Goal: Transaction & Acquisition: Book appointment/travel/reservation

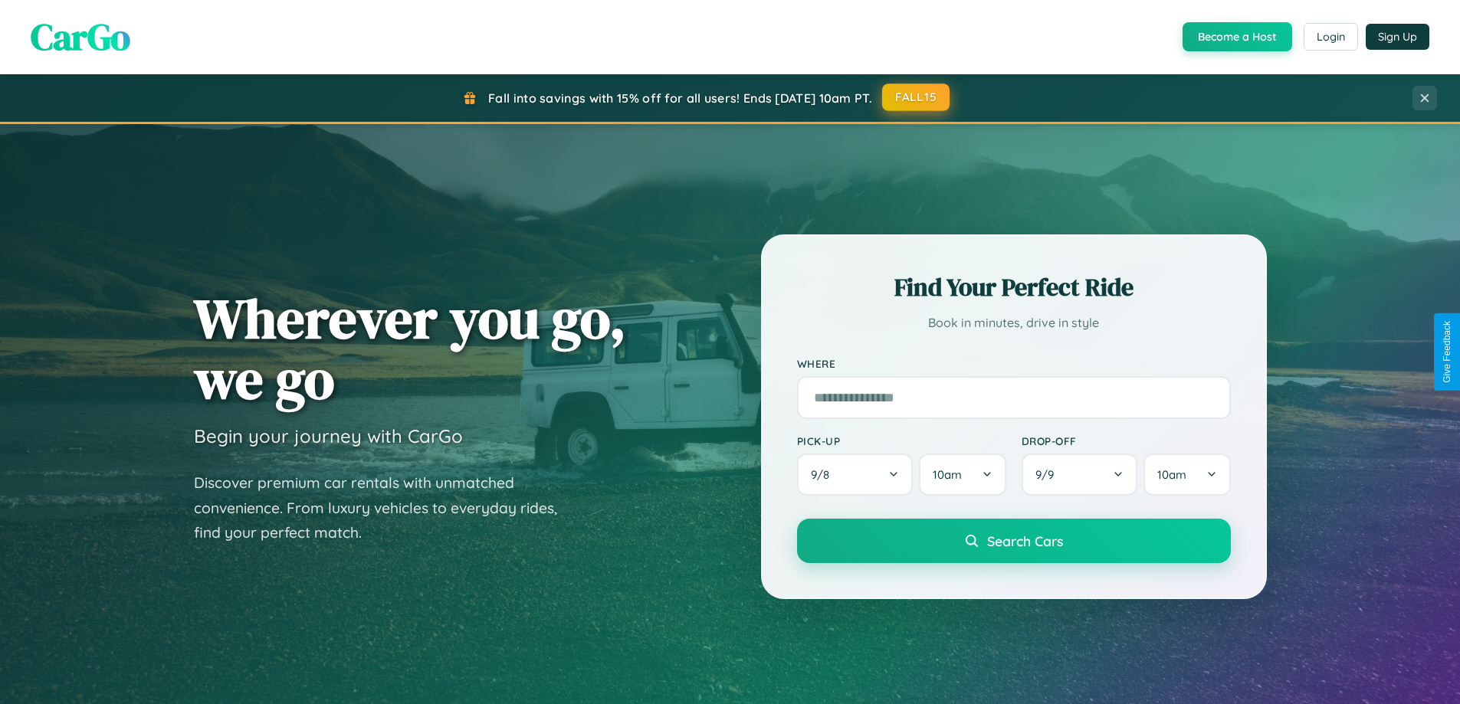
click at [916, 97] on button "FALL15" at bounding box center [915, 98] width 67 height 28
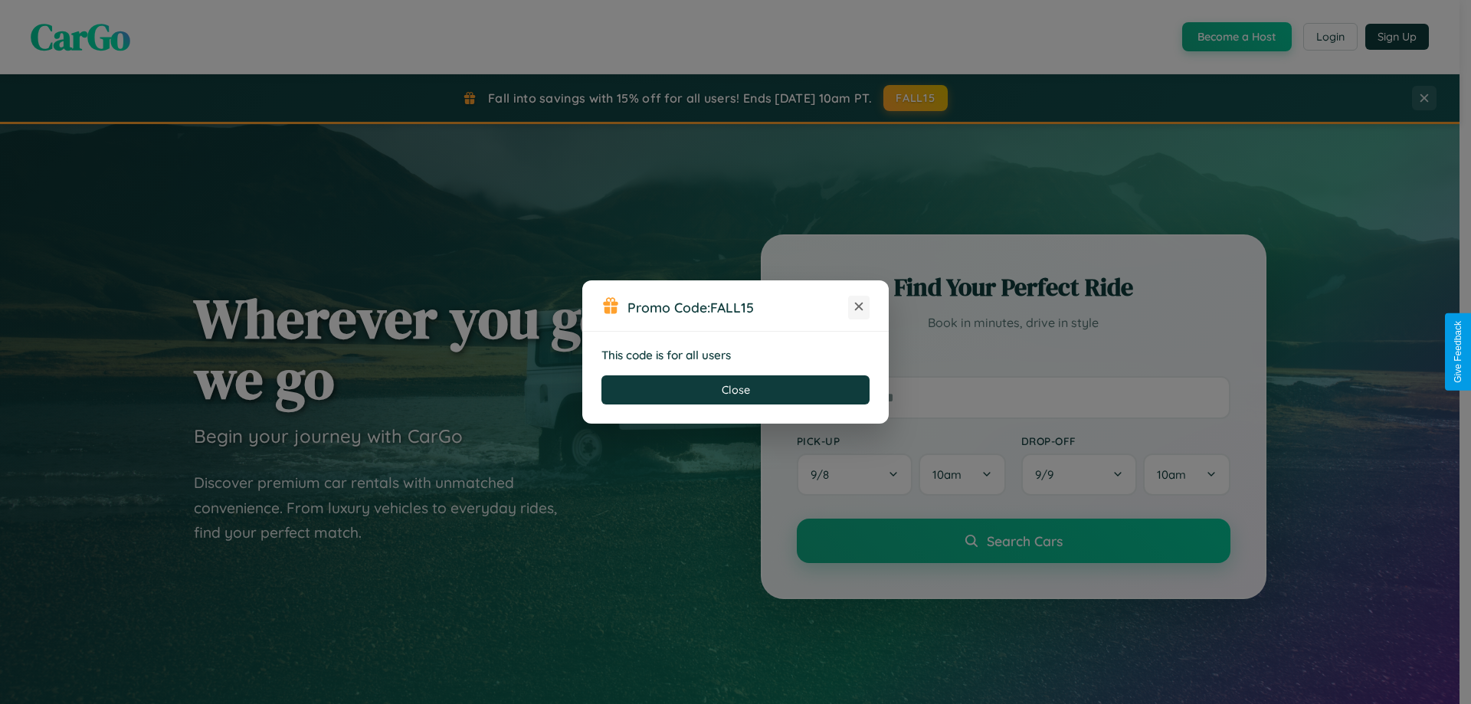
click at [859, 307] on icon at bounding box center [858, 306] width 15 height 15
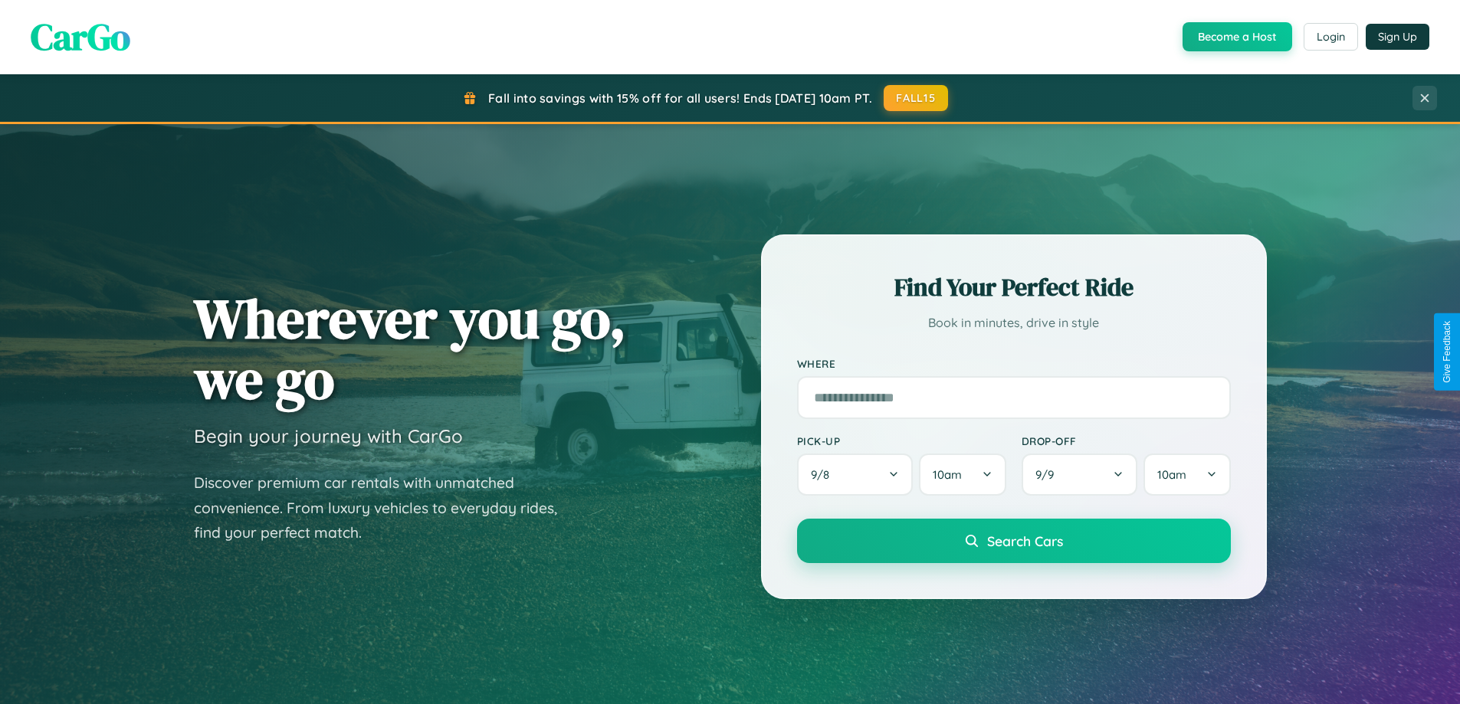
scroll to position [1054, 0]
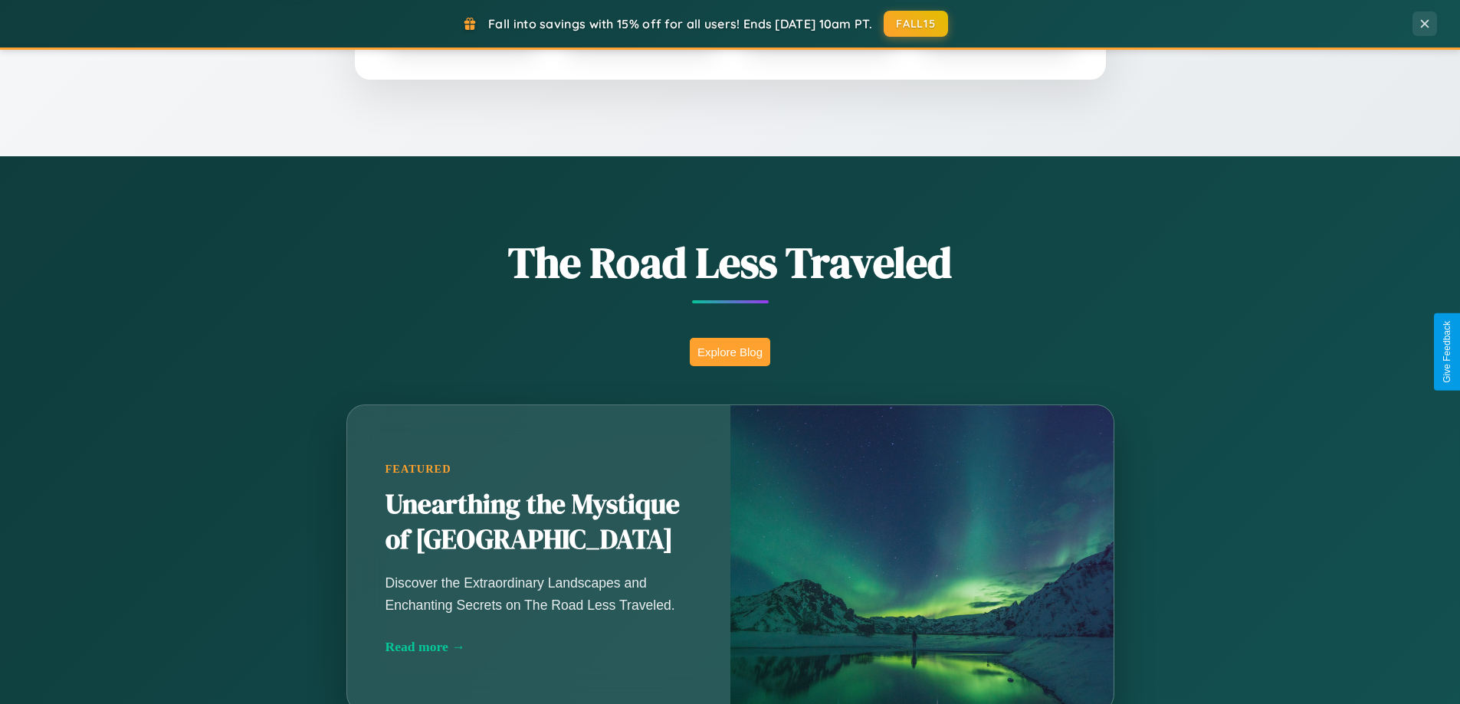
click at [729, 352] on button "Explore Blog" at bounding box center [730, 352] width 80 height 28
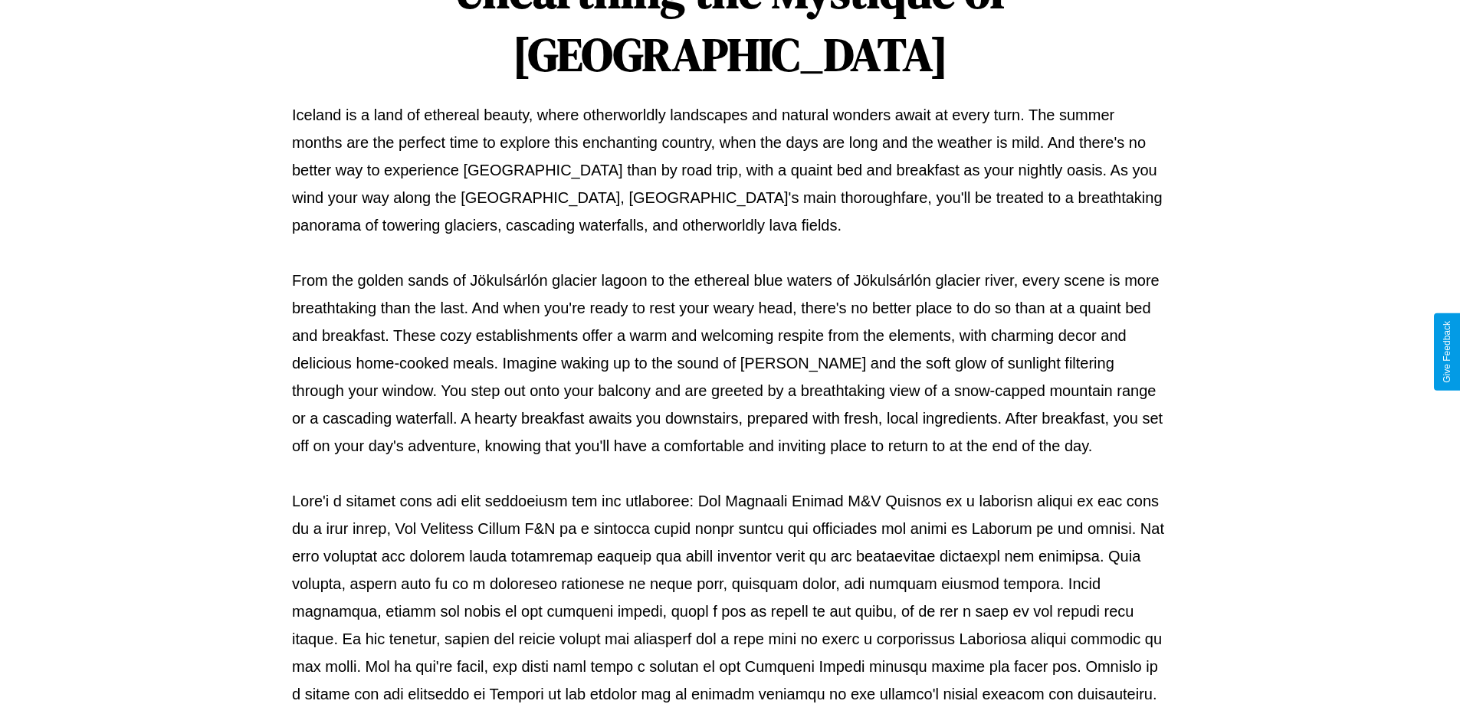
scroll to position [496, 0]
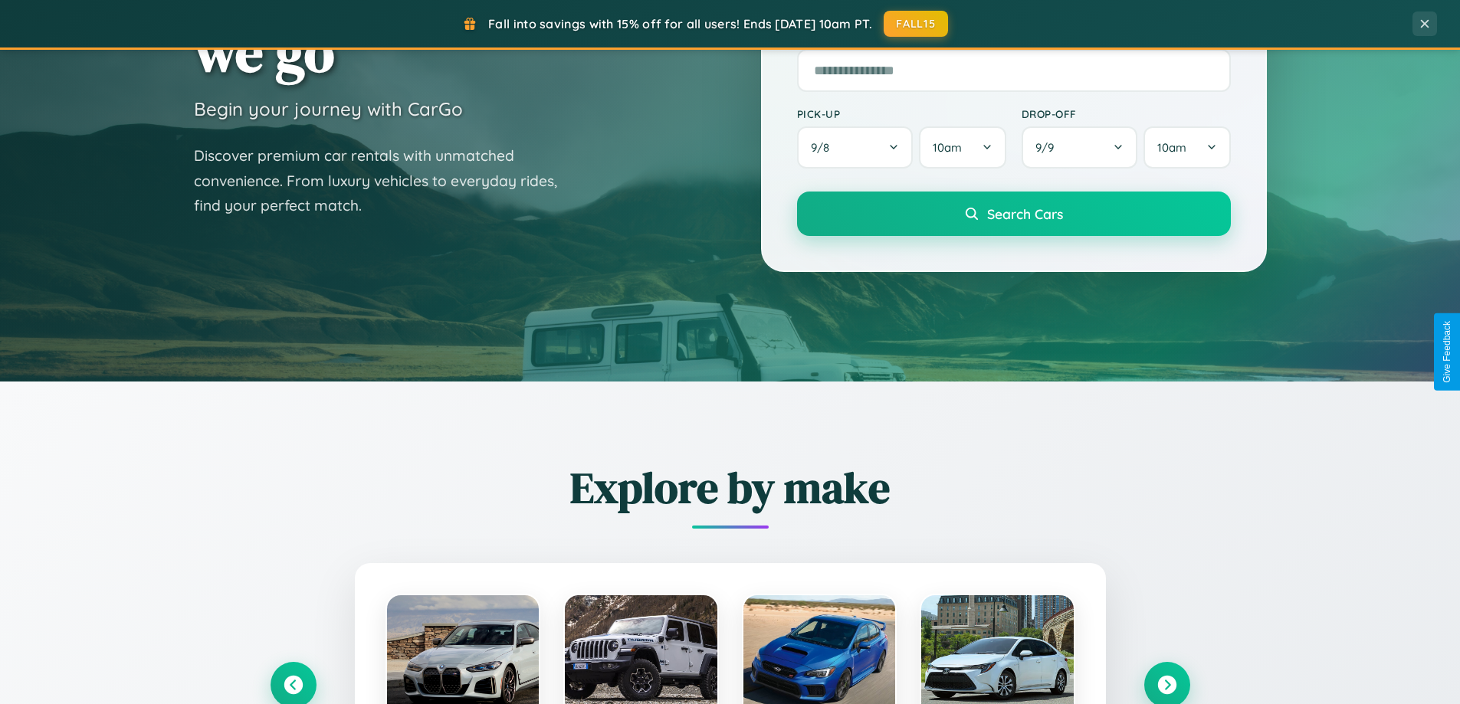
scroll to position [45, 0]
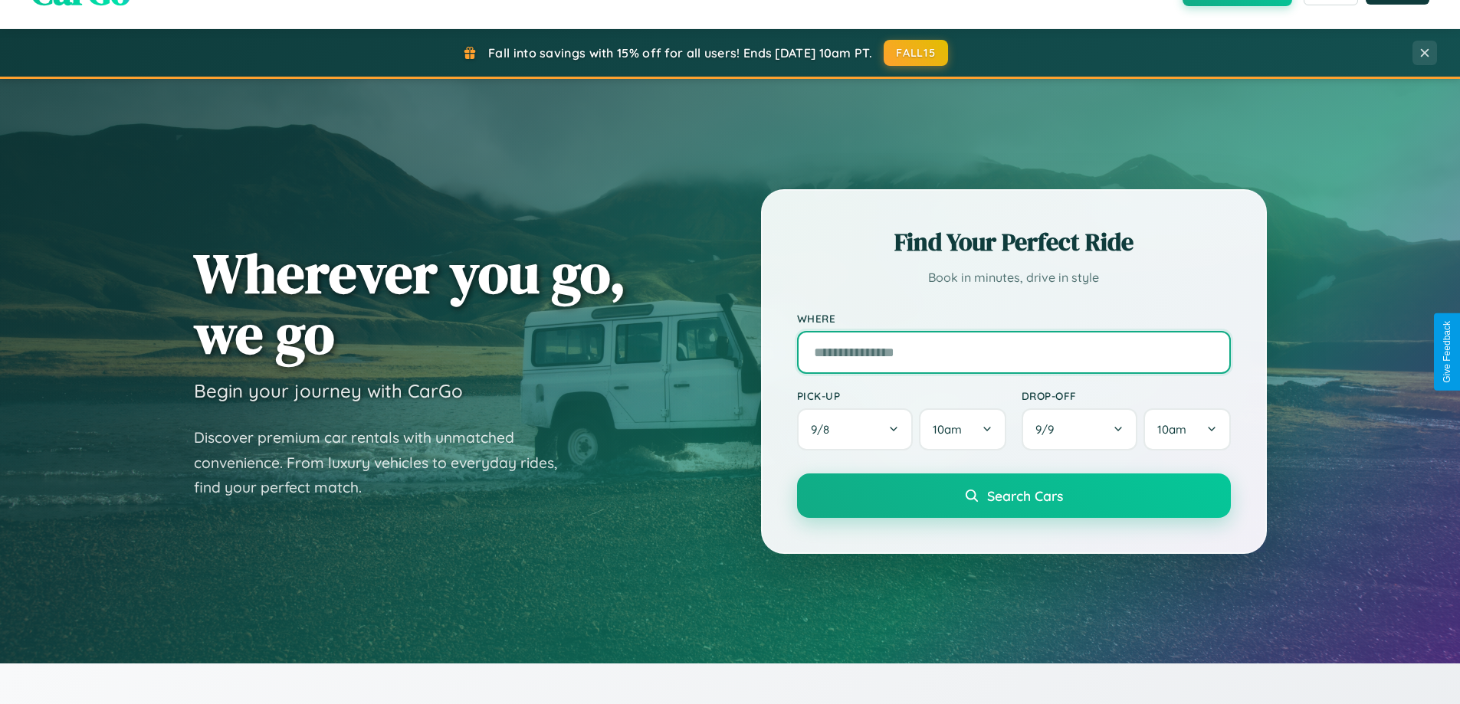
click at [1013, 352] on input "text" at bounding box center [1014, 352] width 434 height 43
type input "******"
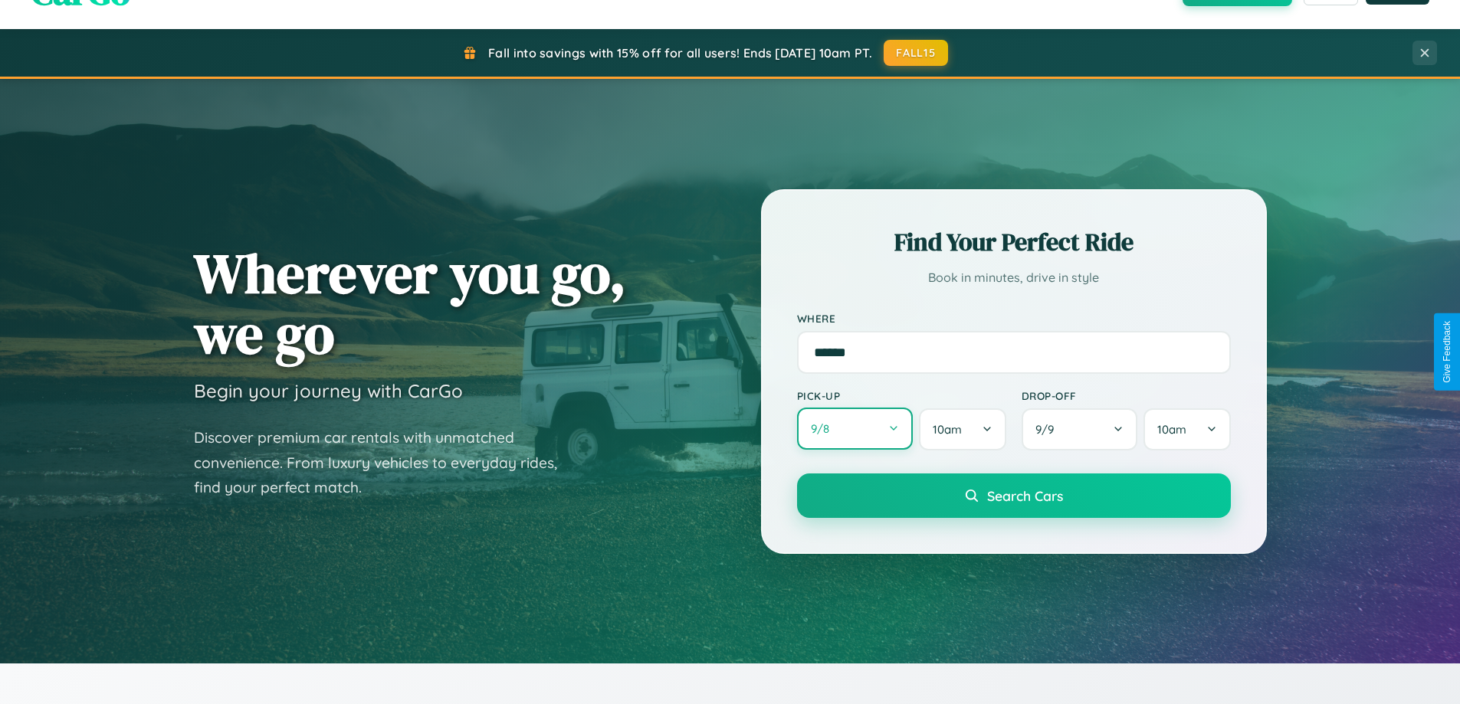
click at [854, 429] on button "9 / 8" at bounding box center [855, 429] width 116 height 42
select select "*"
select select "****"
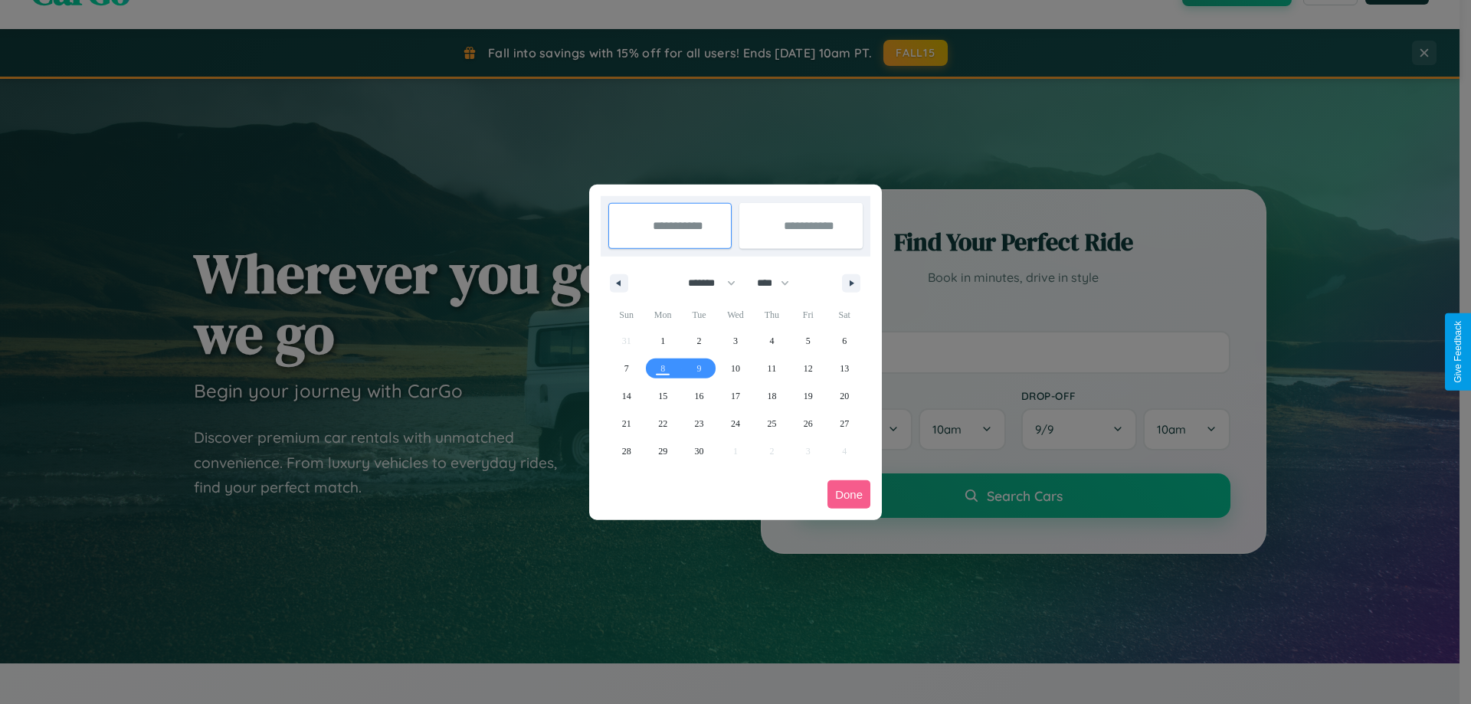
click at [705, 283] on select "******* ******** ***** ***** *** **** **** ****** ********* ******* ******** **…" at bounding box center [709, 282] width 65 height 25
select select "*"
click at [626, 395] on span "12" at bounding box center [626, 396] width 9 height 28
type input "**********"
click at [626, 423] on span "19" at bounding box center [626, 424] width 9 height 28
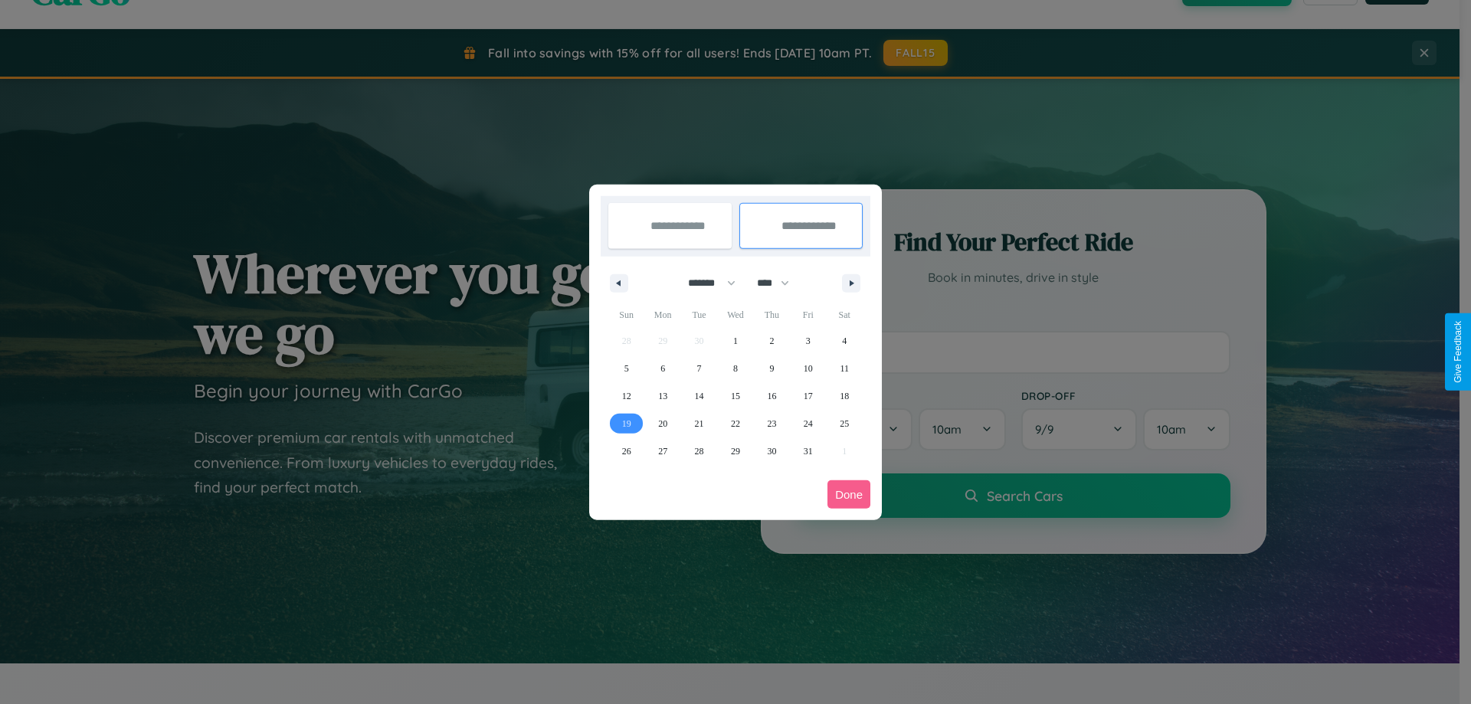
type input "**********"
click at [849, 494] on button "Done" at bounding box center [849, 494] width 43 height 28
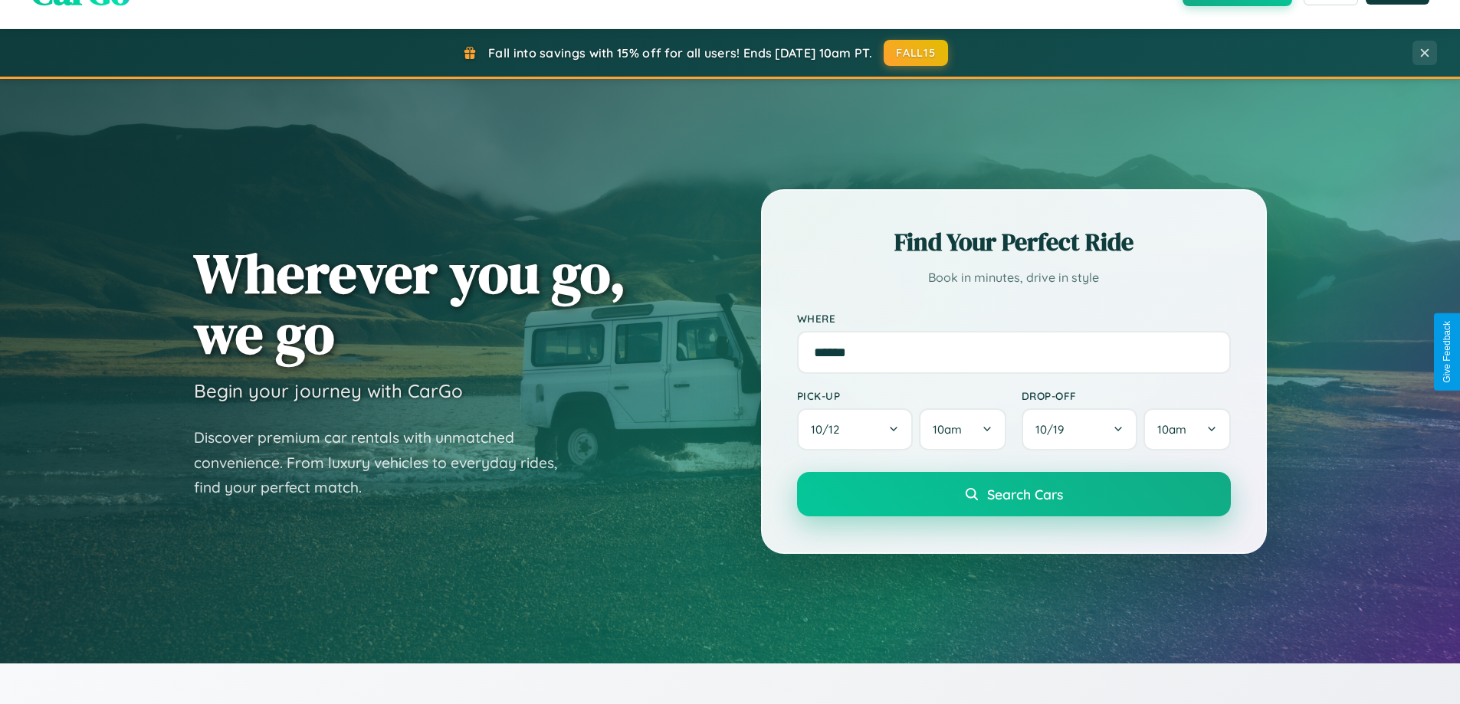
click at [1013, 494] on span "Search Cars" at bounding box center [1025, 494] width 76 height 17
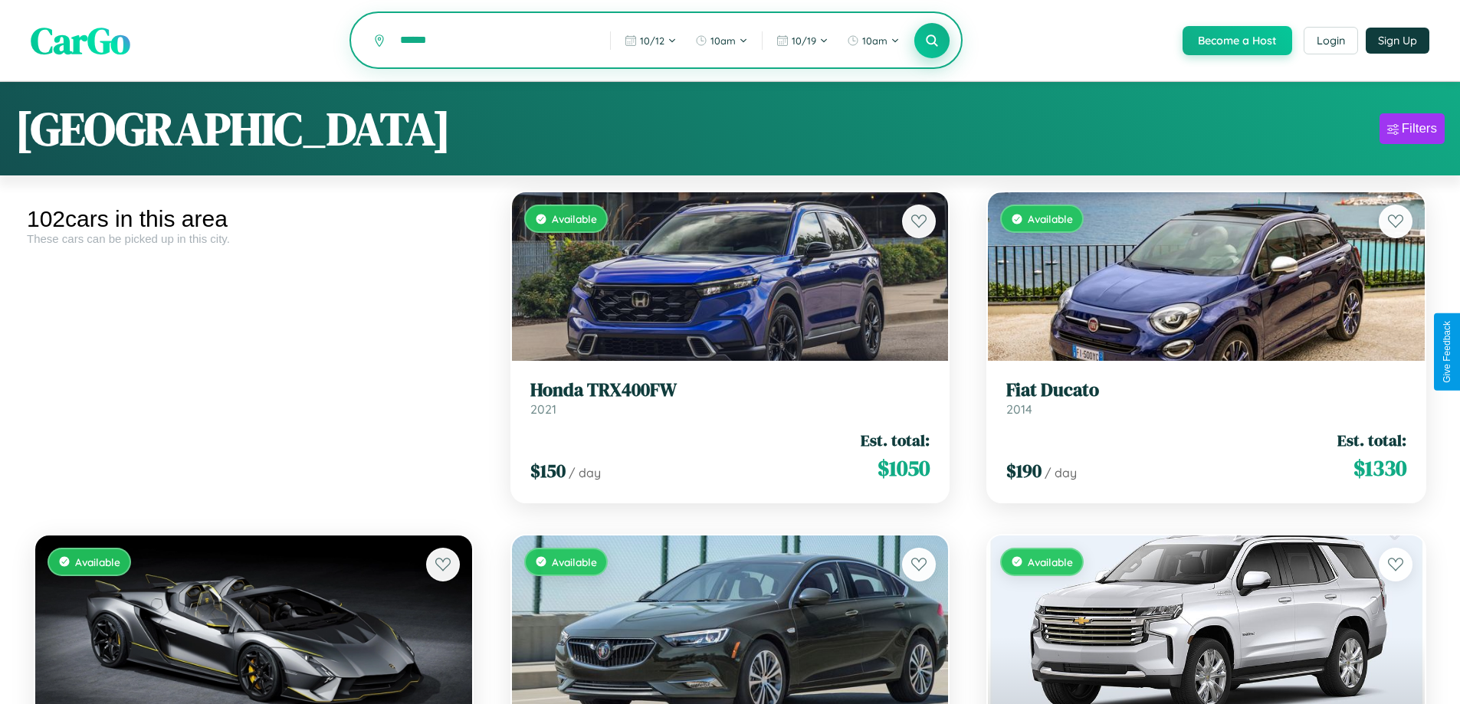
type input "******"
click at [931, 41] on icon at bounding box center [932, 40] width 15 height 15
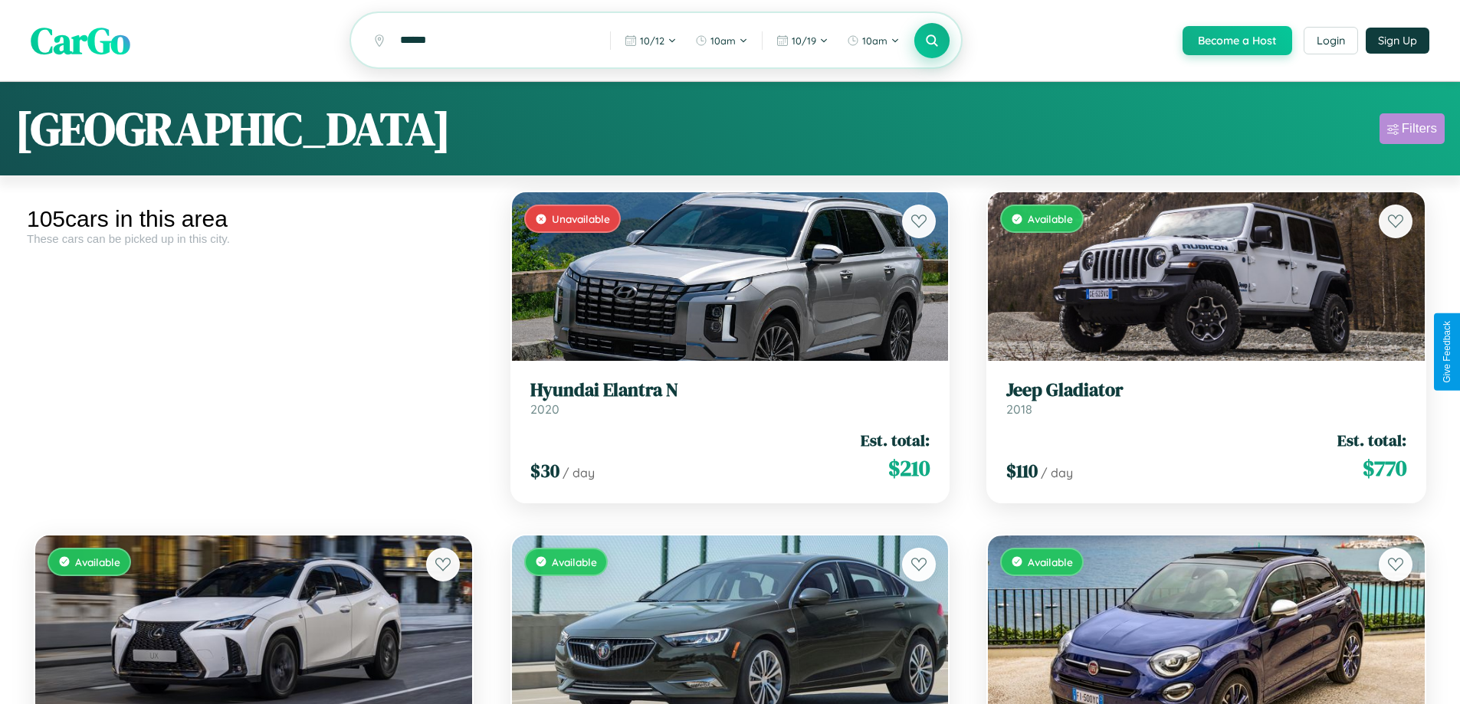
click at [1411, 131] on div "Filters" at bounding box center [1418, 128] width 35 height 15
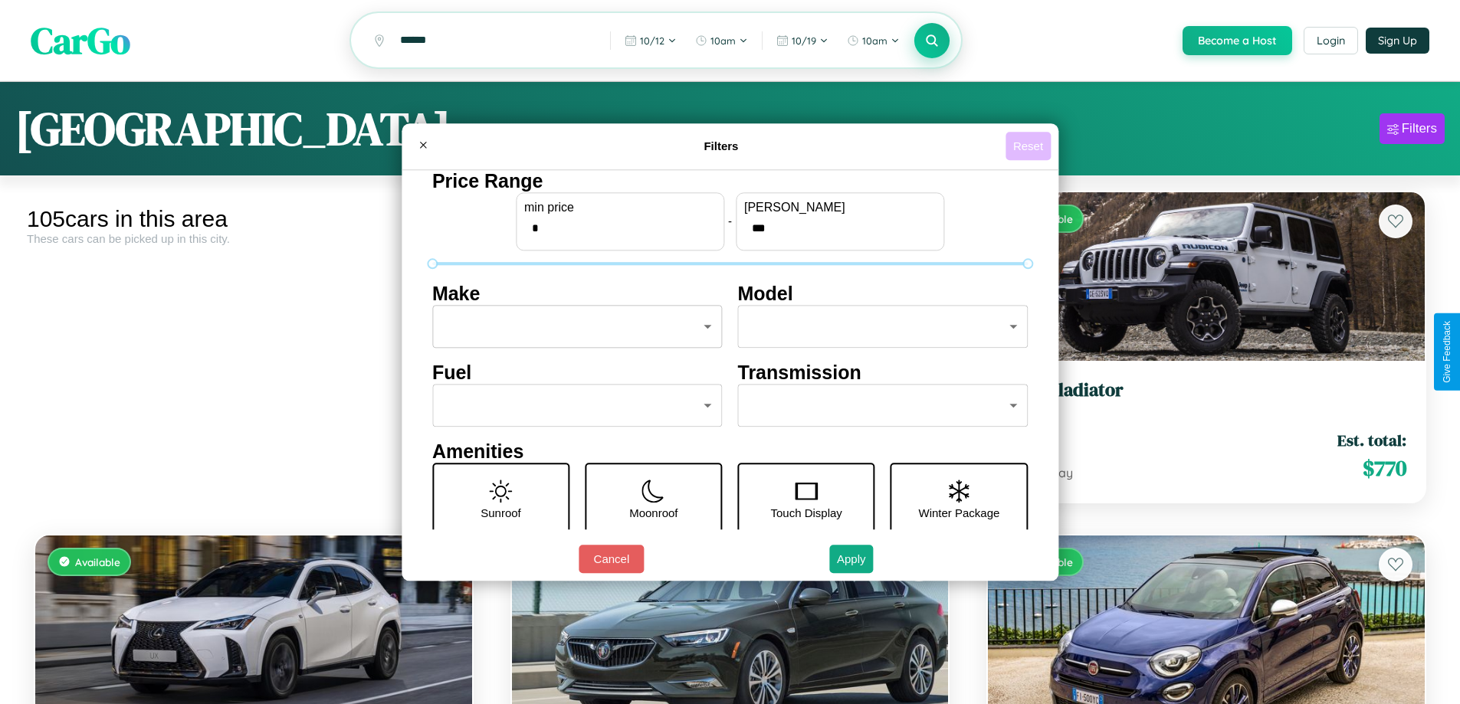
click at [1030, 146] on button "Reset" at bounding box center [1027, 146] width 45 height 28
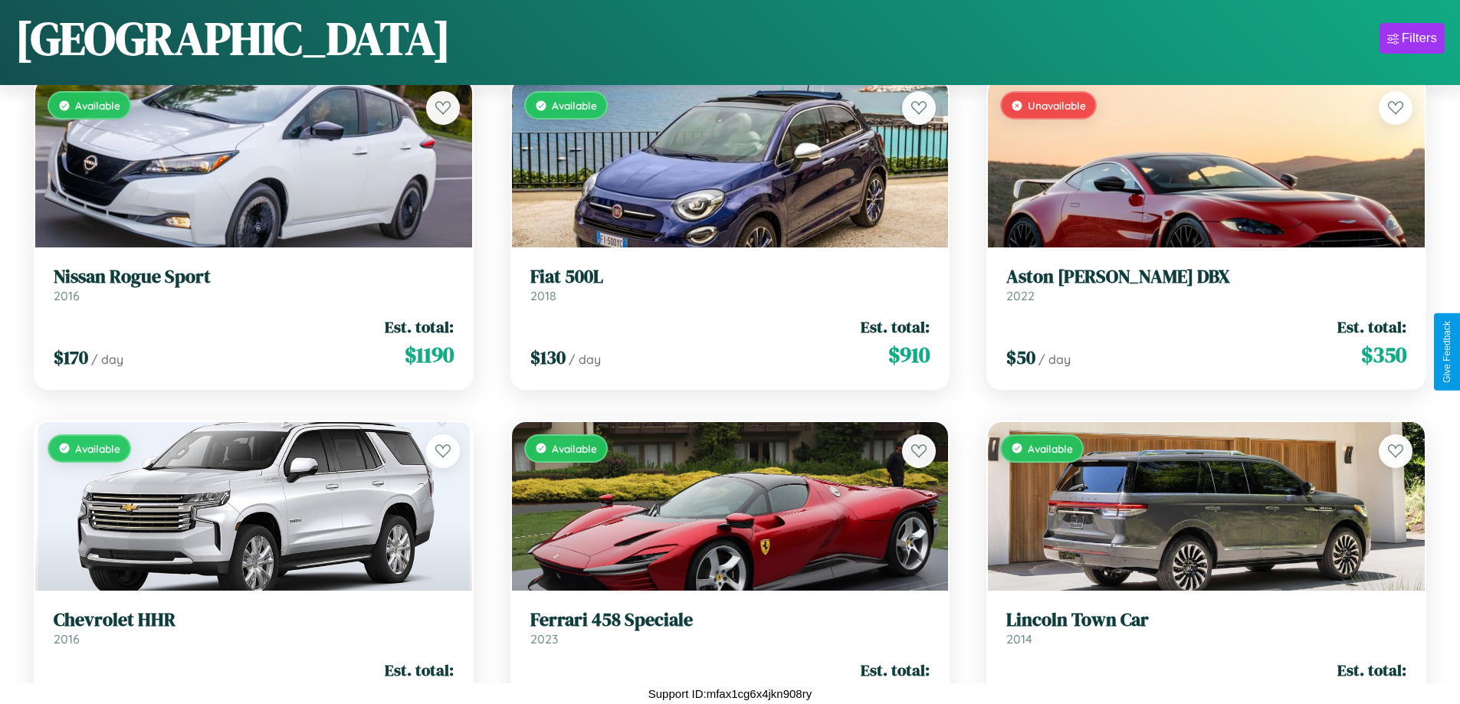
scroll to position [9822, 0]
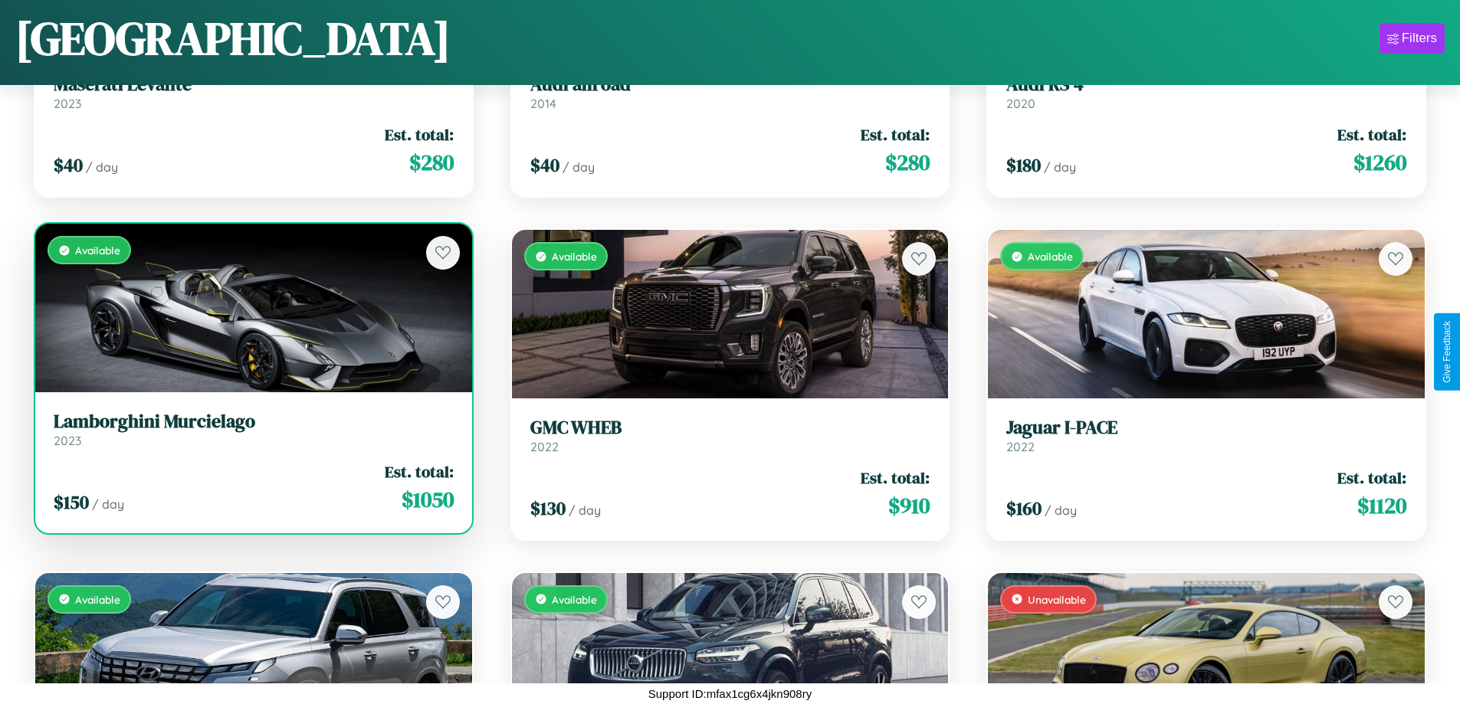
click at [251, 435] on link "Lamborghini Murcielago 2023" at bounding box center [254, 430] width 400 height 38
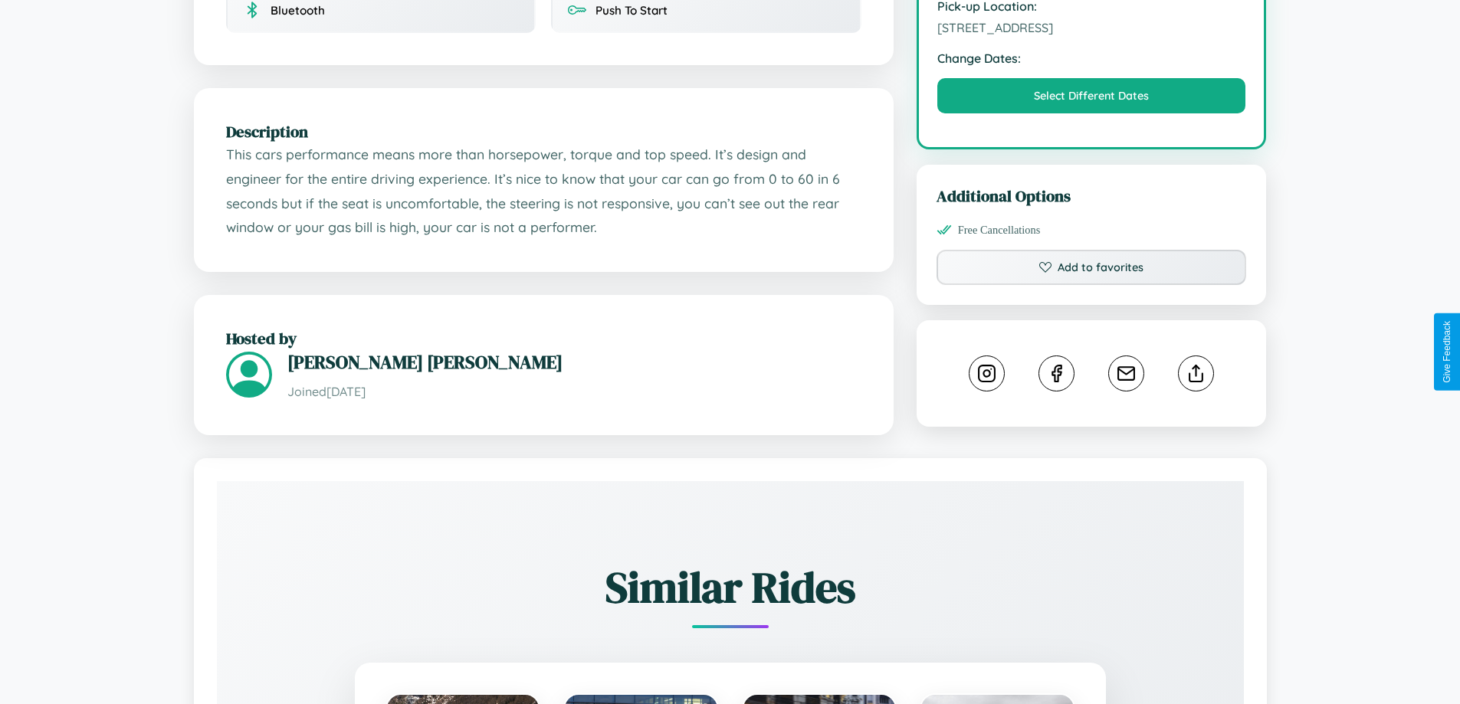
scroll to position [516, 0]
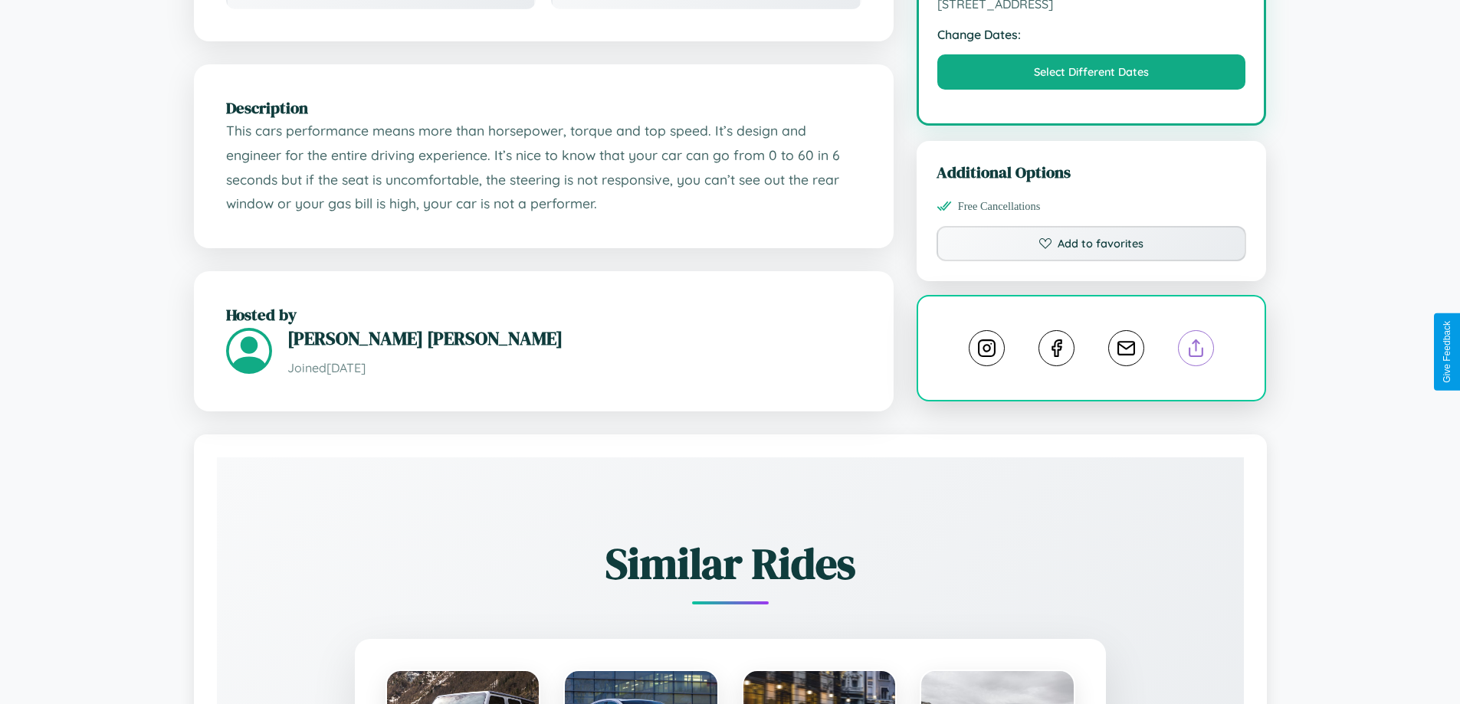
click at [1196, 350] on line at bounding box center [1196, 345] width 0 height 11
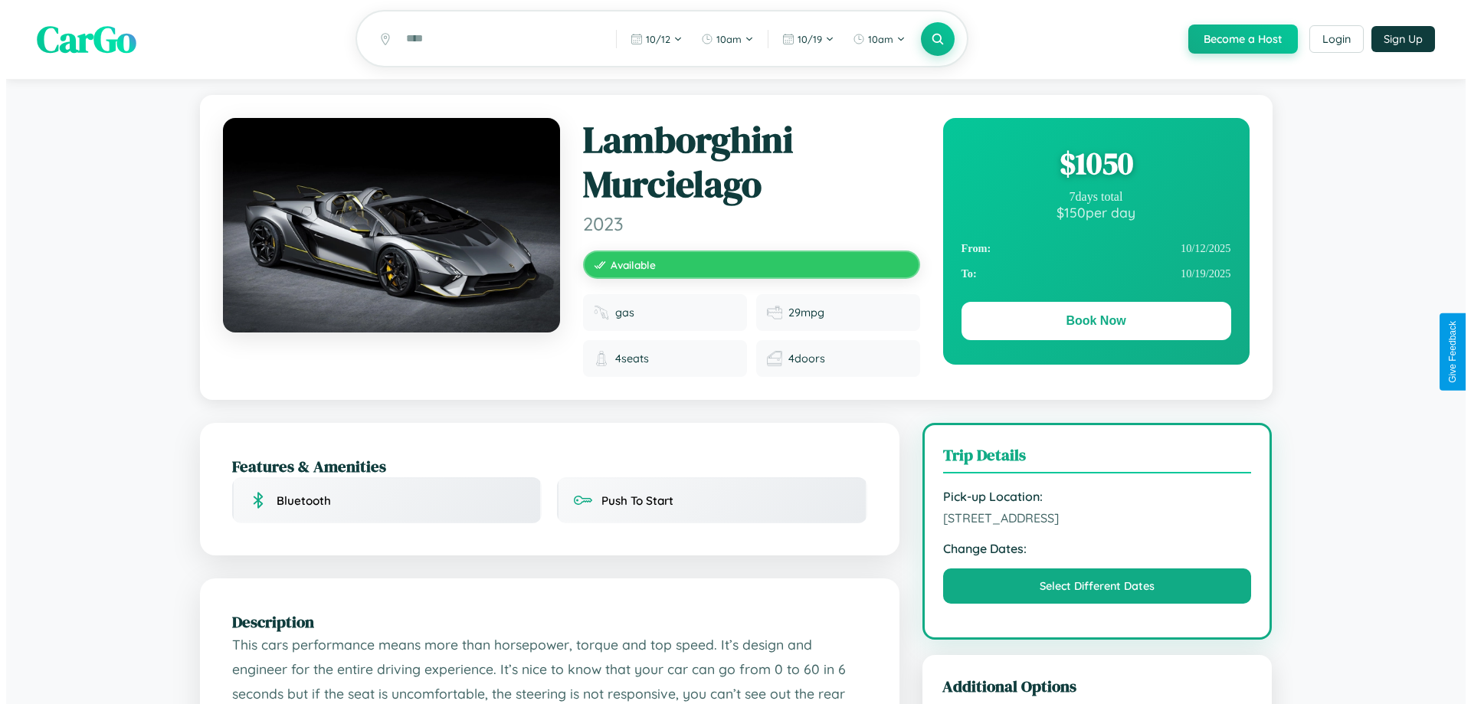
scroll to position [0, 0]
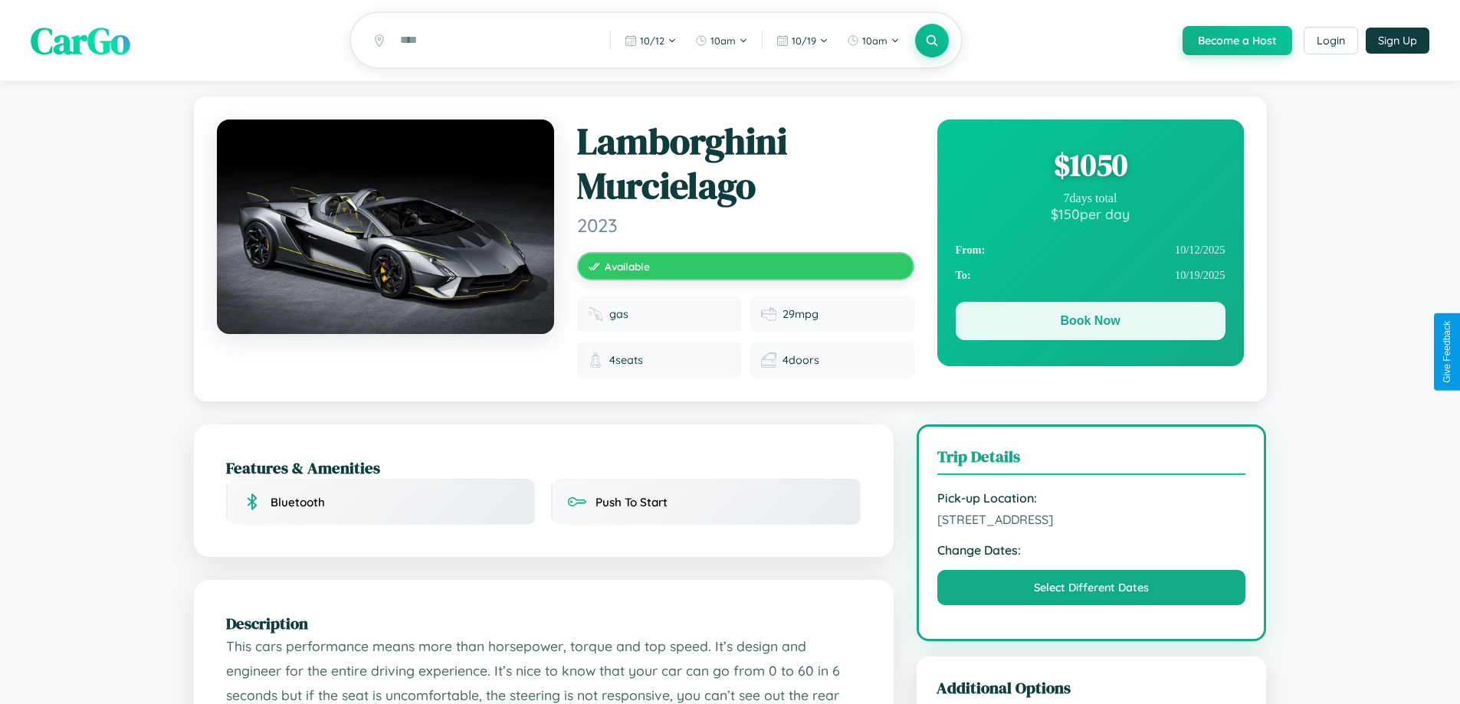
click at [1090, 323] on button "Book Now" at bounding box center [1090, 321] width 270 height 38
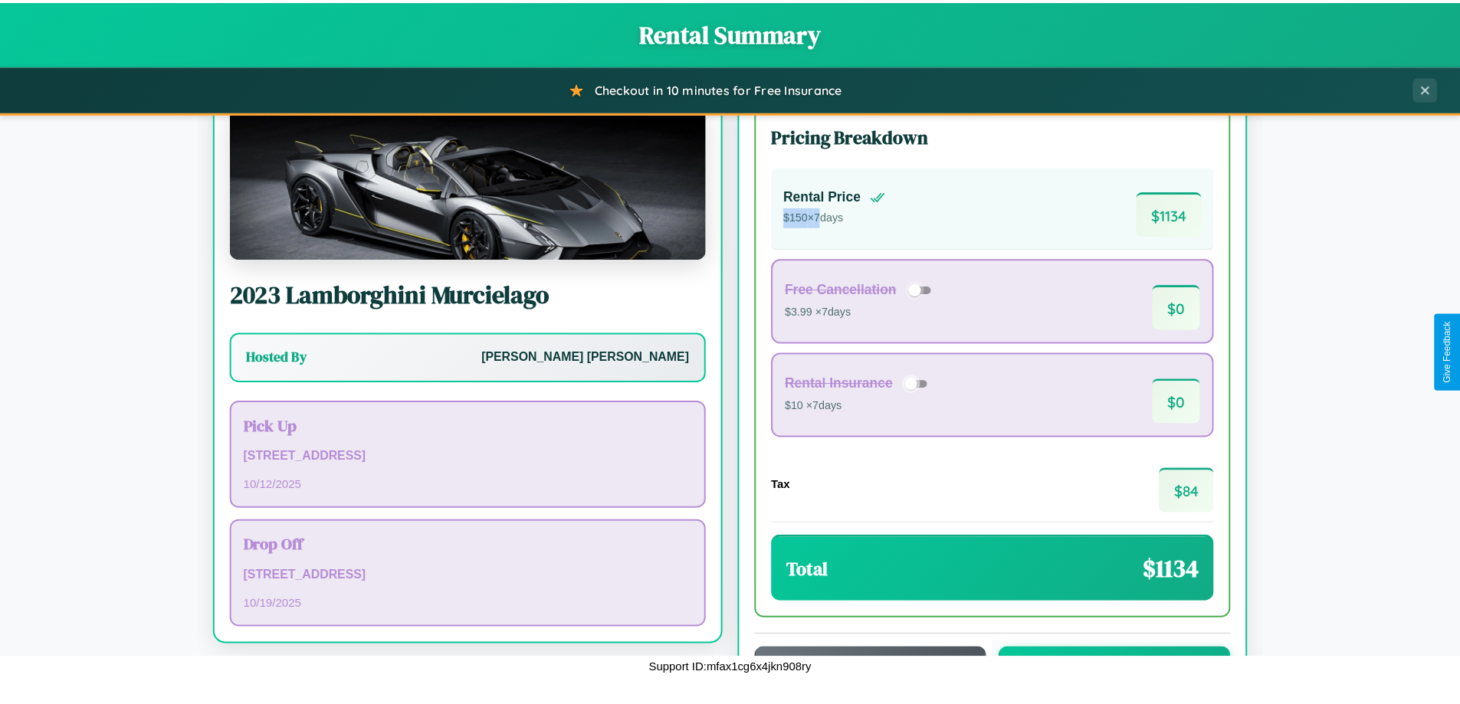
scroll to position [105, 0]
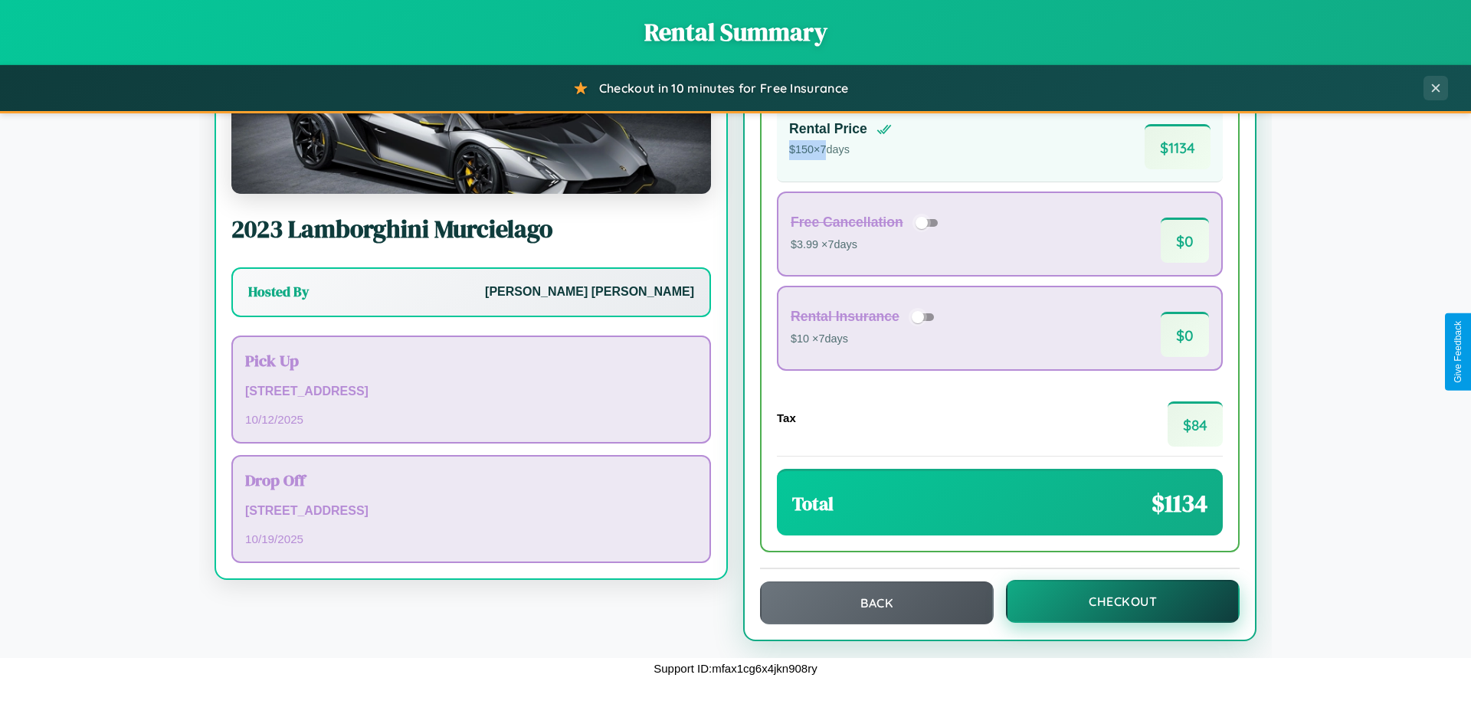
click at [1113, 601] on button "Checkout" at bounding box center [1123, 601] width 234 height 43
